Goal: Task Accomplishment & Management: Use online tool/utility

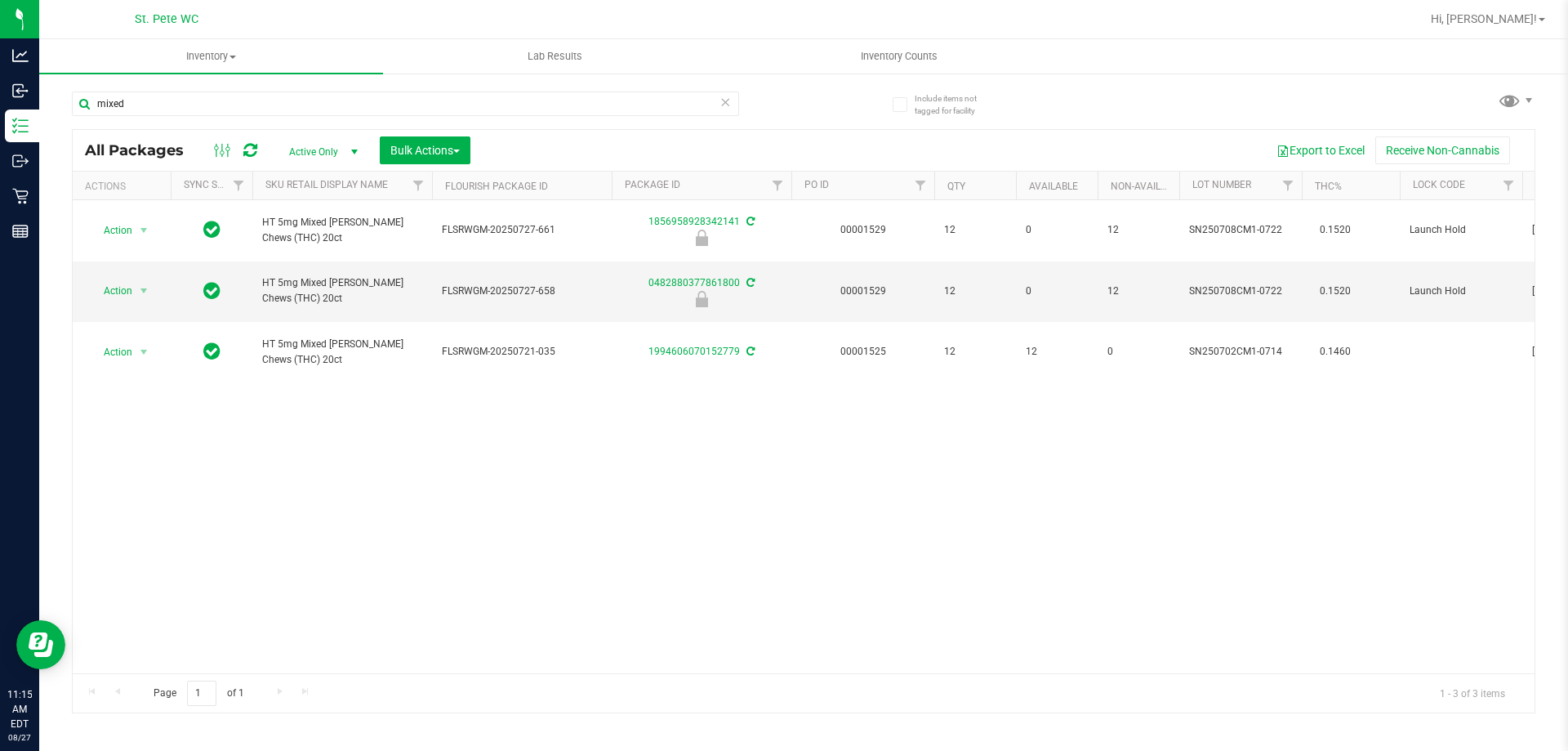
click at [41, 200] on div "Include items not tagged for facility mixed All Packages Active Only Active Onl…" at bounding box center [803, 320] width 1528 height 498
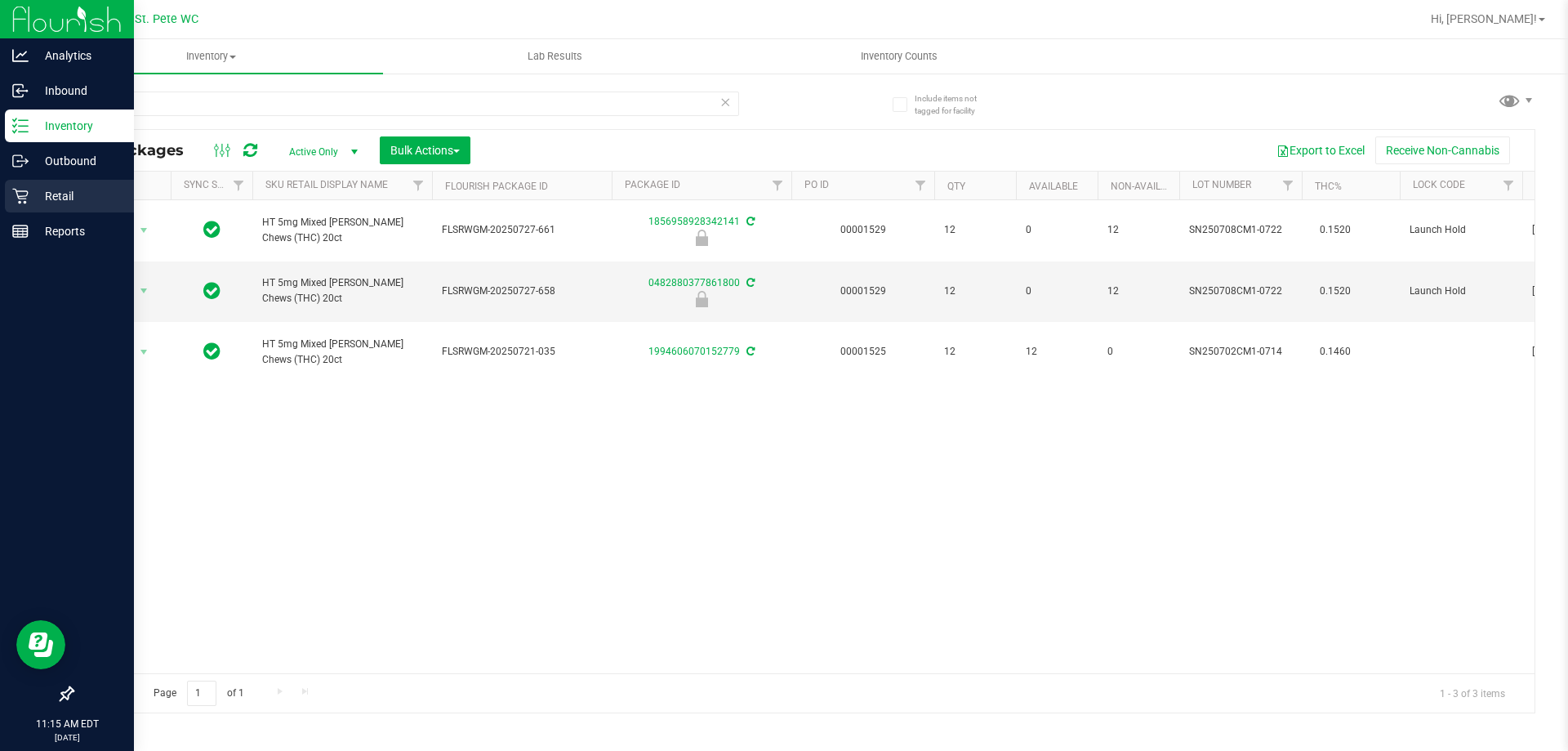
click at [30, 196] on p "Retail" at bounding box center [77, 196] width 98 height 20
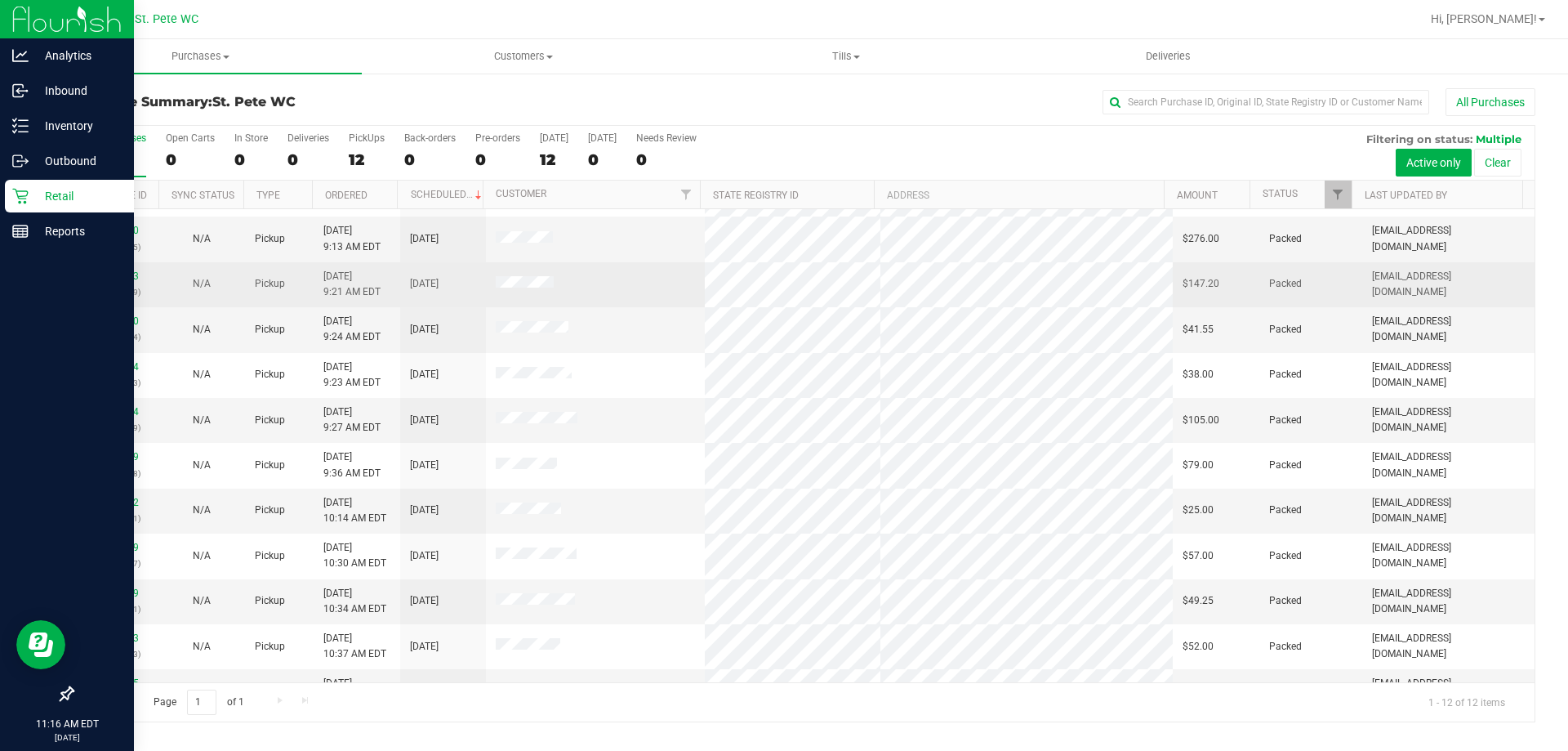
scroll to position [69, 0]
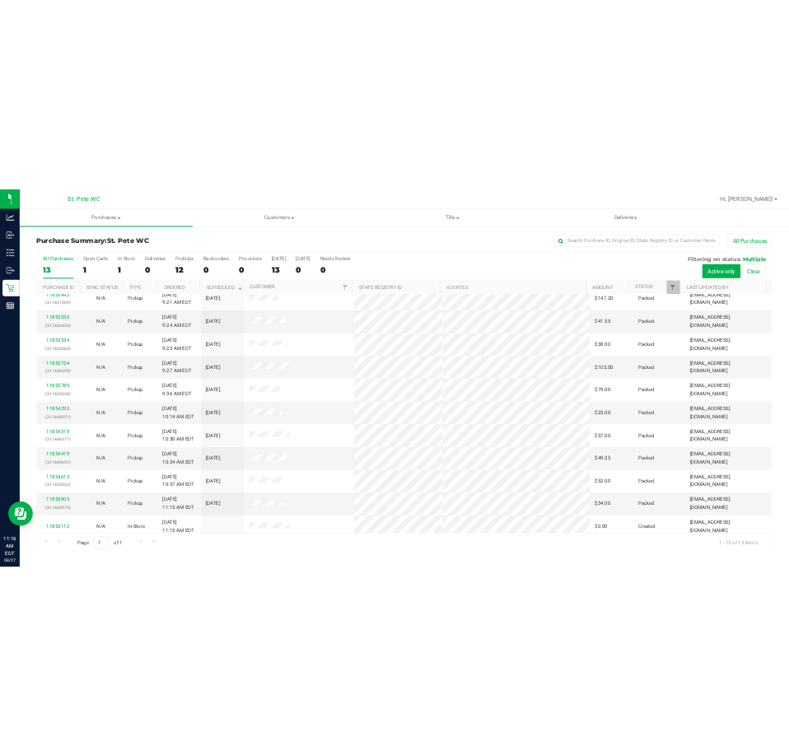
scroll to position [115, 0]
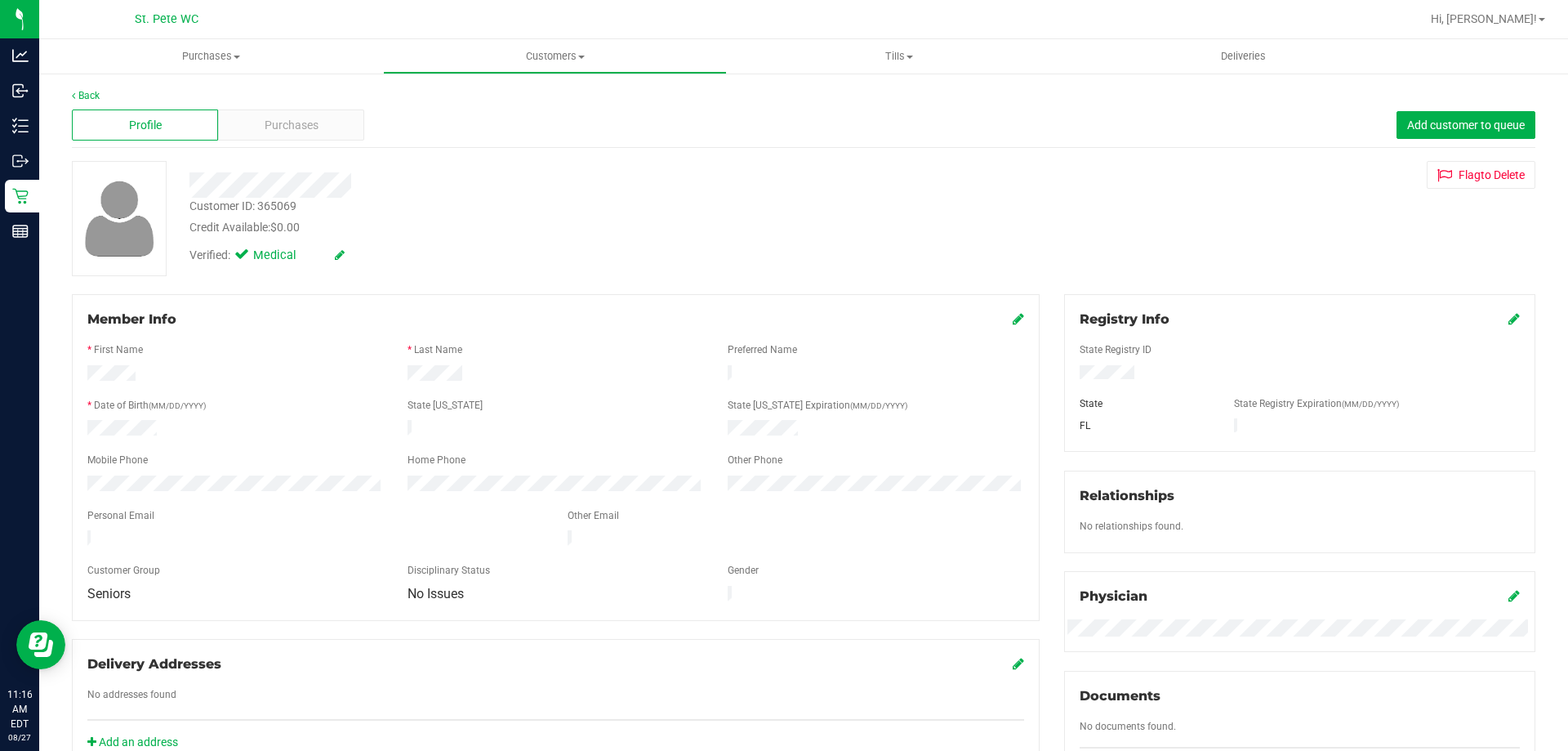
click at [1072, 376] on div at bounding box center [1299, 374] width 464 height 18
drag, startPoint x: 164, startPoint y: 428, endPoint x: 84, endPoint y: 426, distance: 80.0
click at [84, 426] on div at bounding box center [235, 430] width 320 height 20
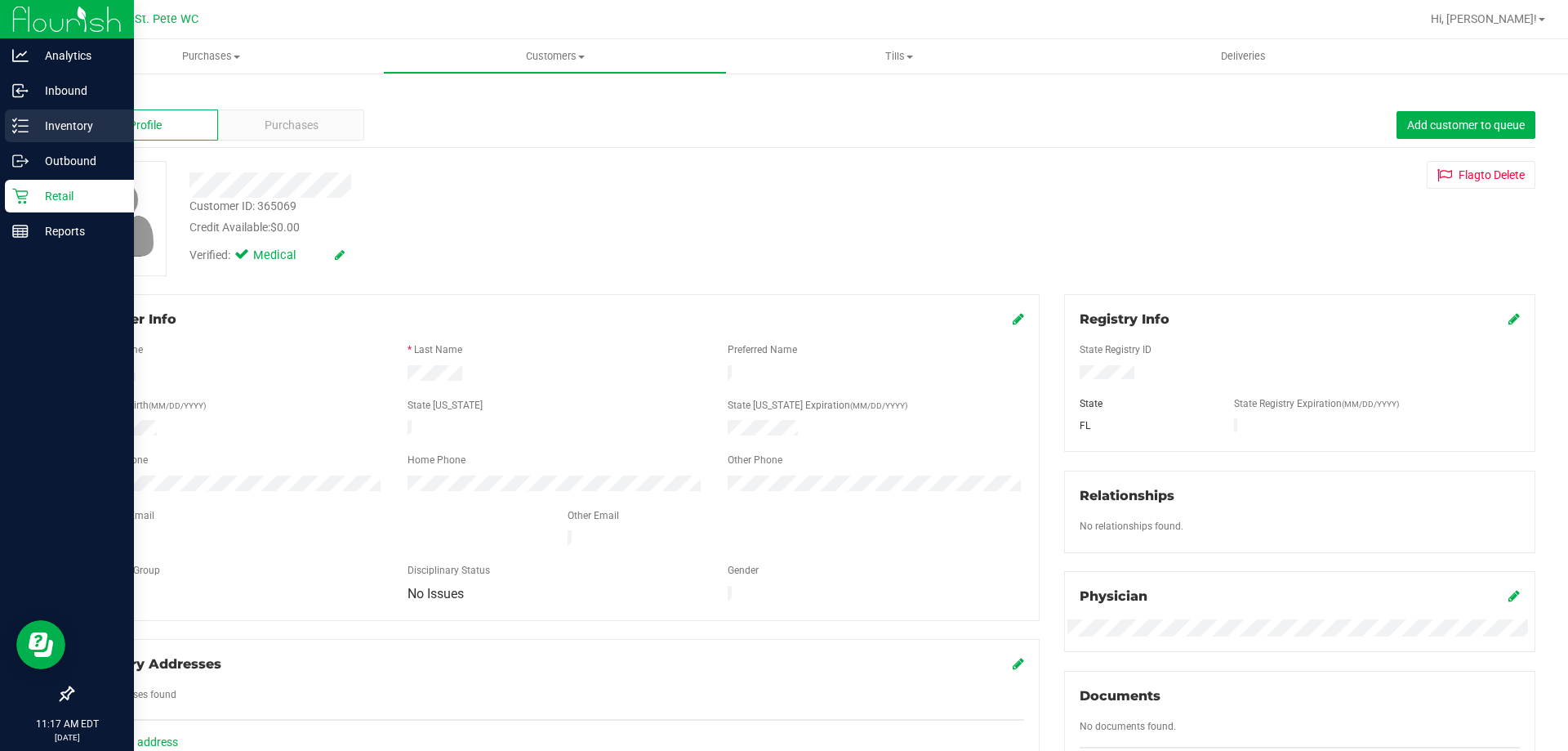
click at [26, 132] on line at bounding box center [23, 132] width 9 height 0
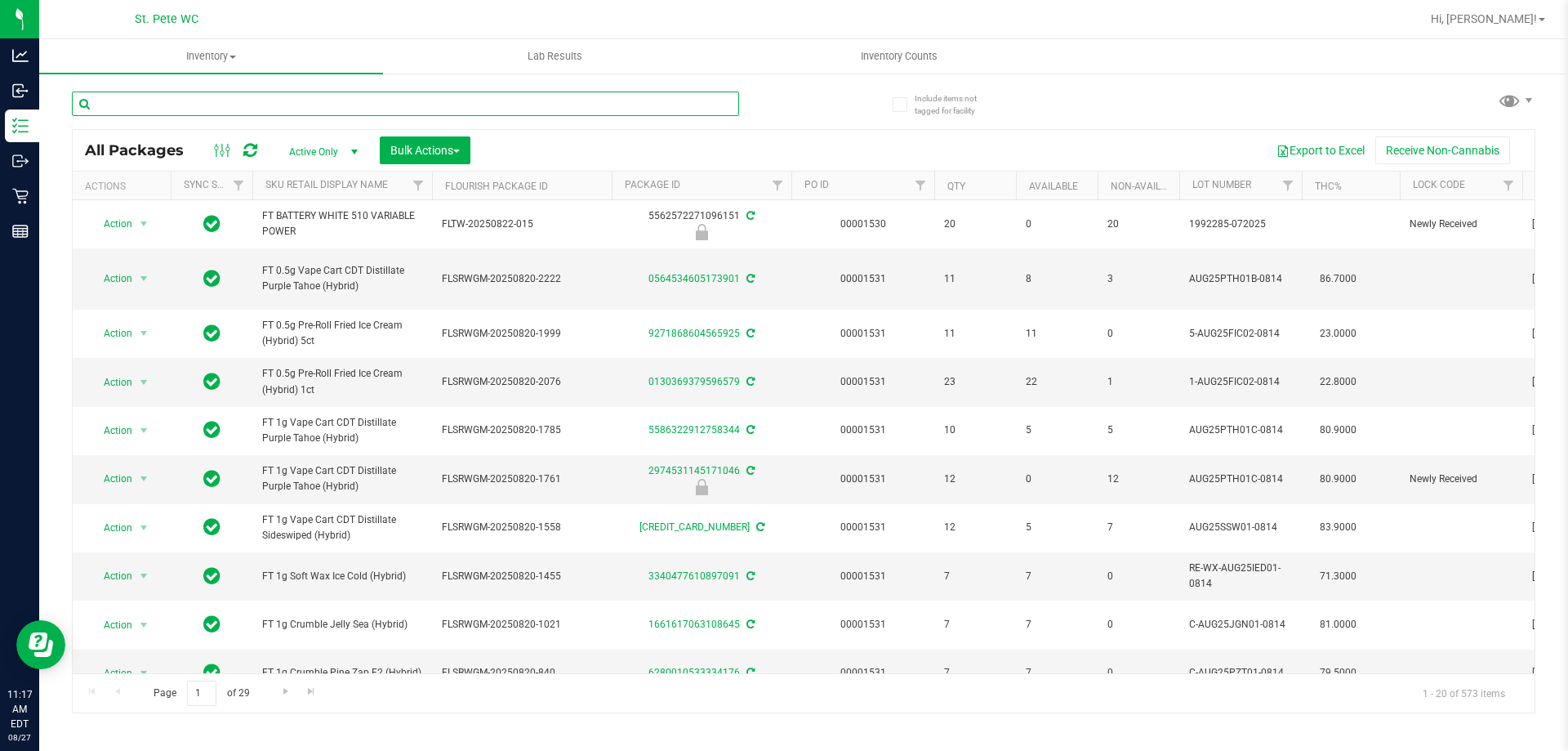
click at [168, 101] on input "text" at bounding box center [405, 103] width 667 height 25
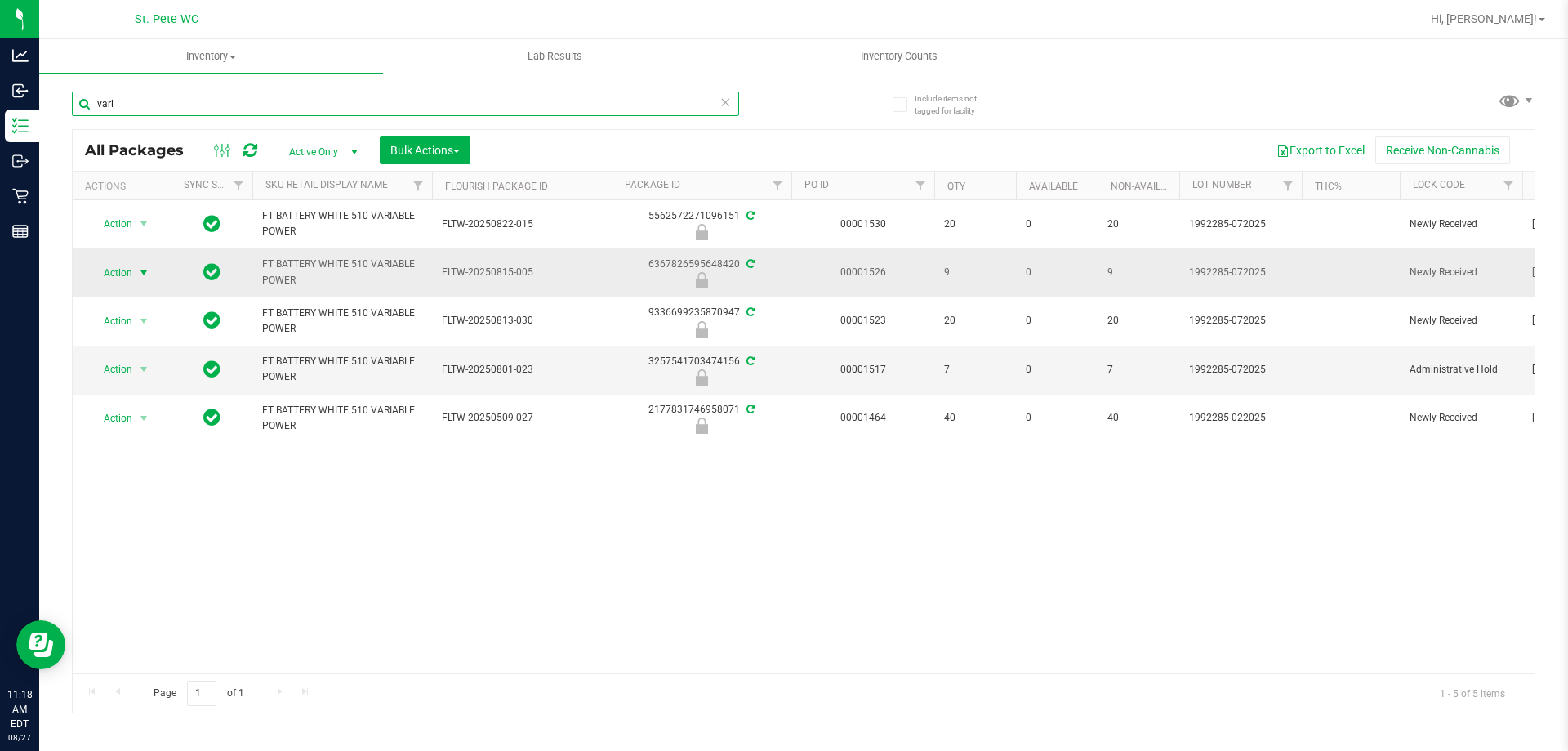
type input "vari"
click at [144, 275] on span "select" at bounding box center [143, 272] width 13 height 13
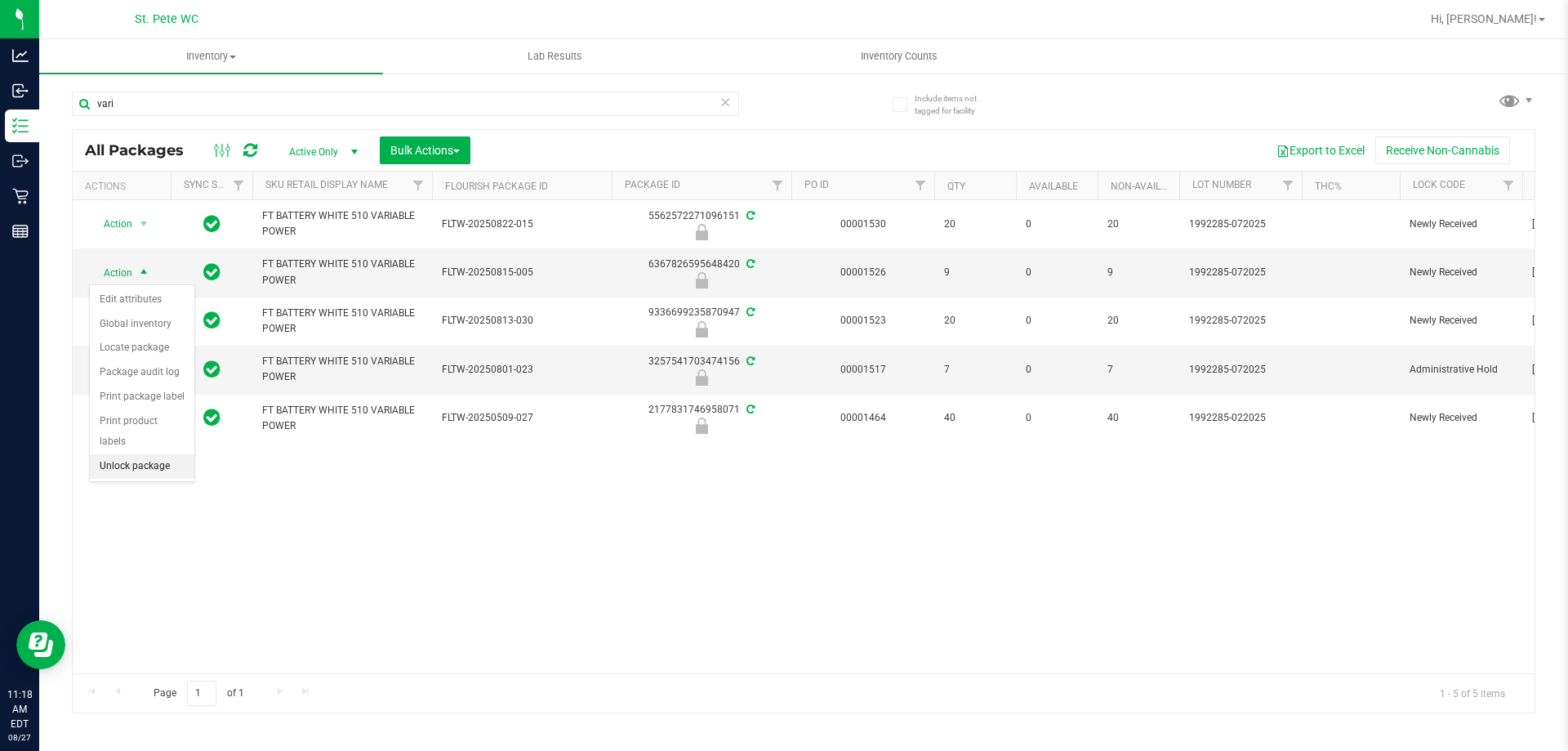
click at [120, 454] on li "Unlock package" at bounding box center [142, 466] width 104 height 25
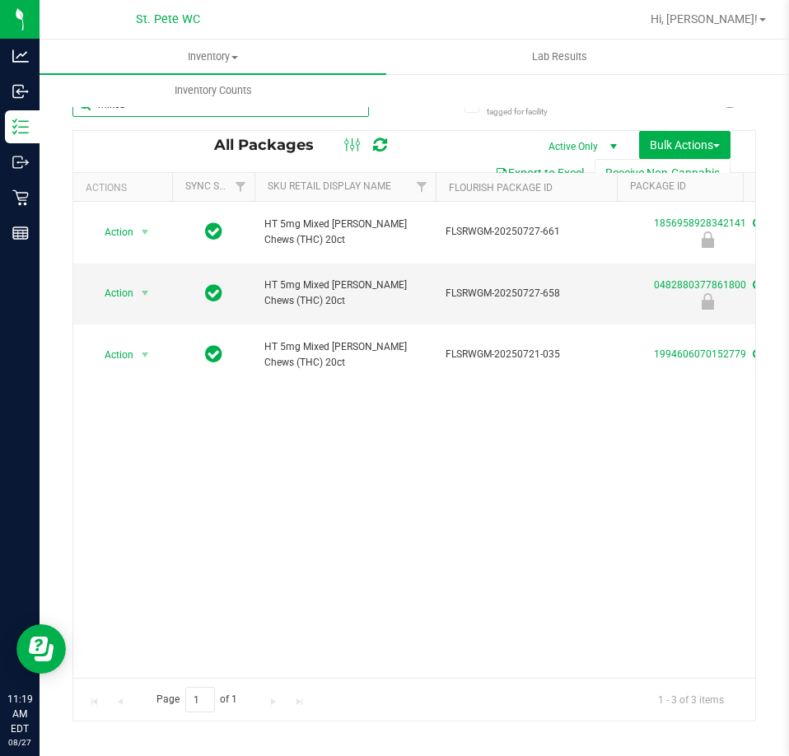
type input "mixed"
